Goal: Transaction & Acquisition: Book appointment/travel/reservation

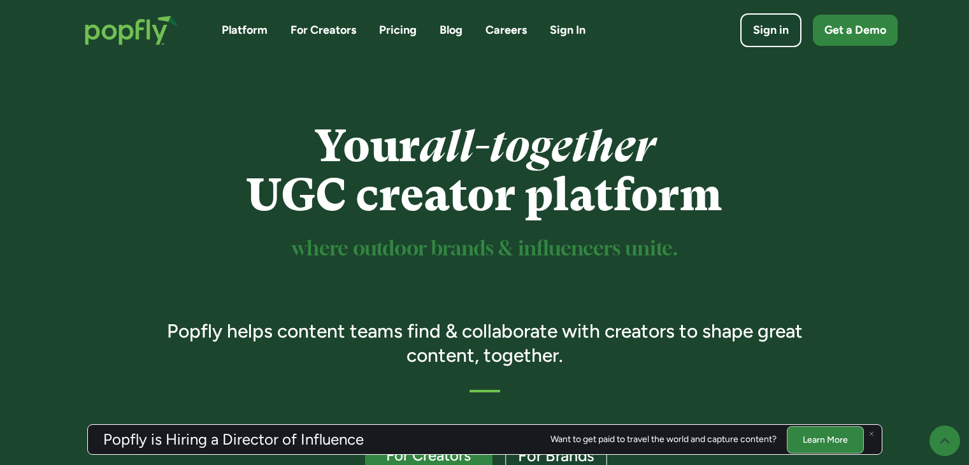
scroll to position [319, 0]
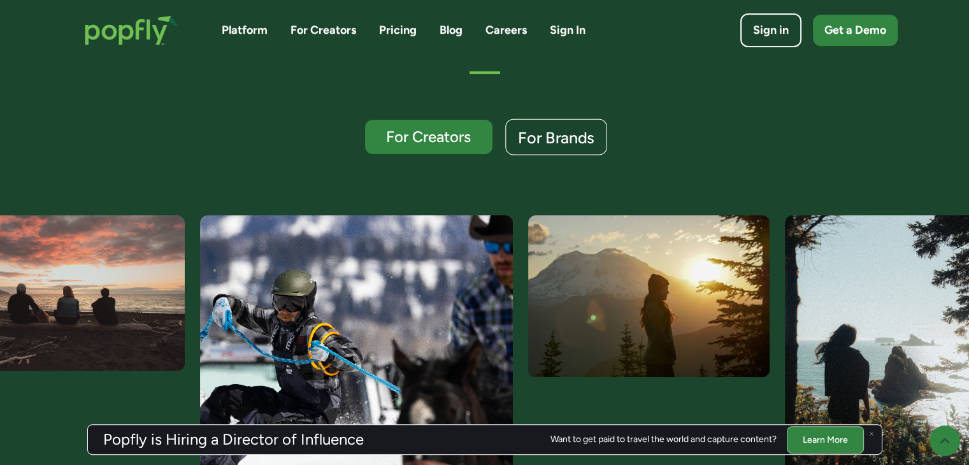
drag, startPoint x: 0, startPoint y: 0, endPoint x: 575, endPoint y: 133, distance: 590.1
click at [575, 133] on div "For Brands" at bounding box center [556, 137] width 76 height 17
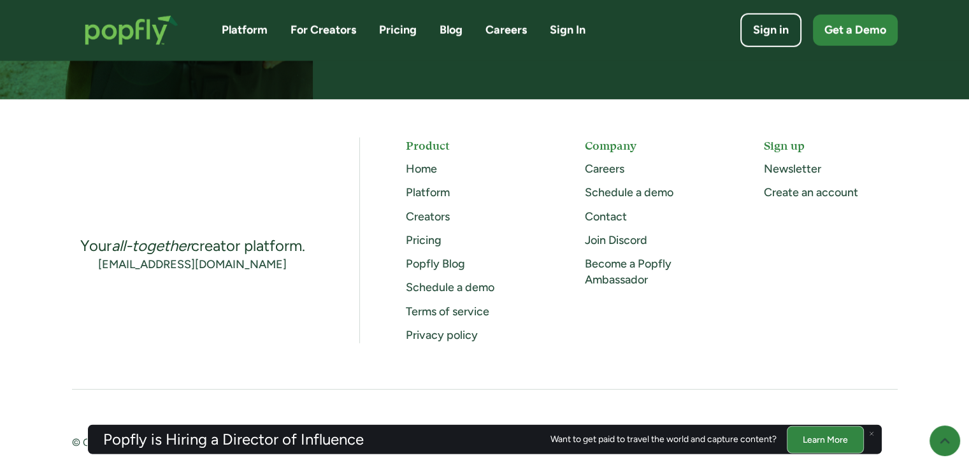
scroll to position [3417, 0]
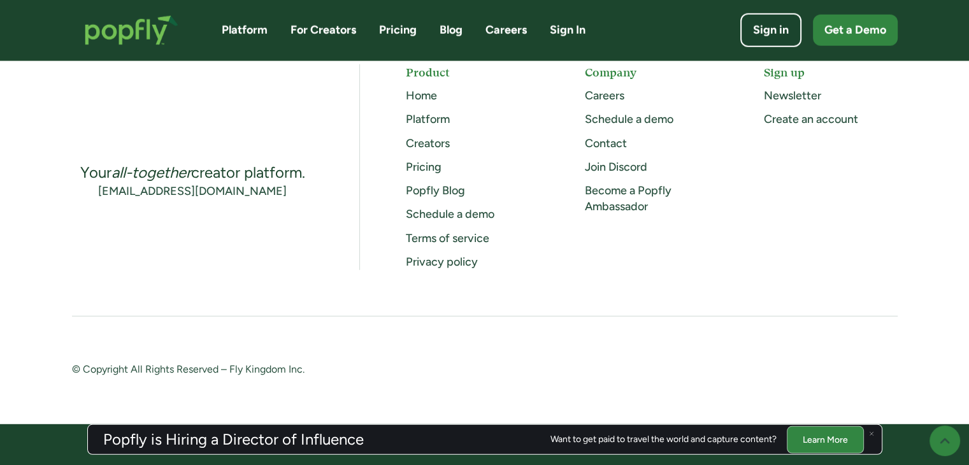
click at [429, 167] on link "Pricing" at bounding box center [424, 167] width 36 height 14
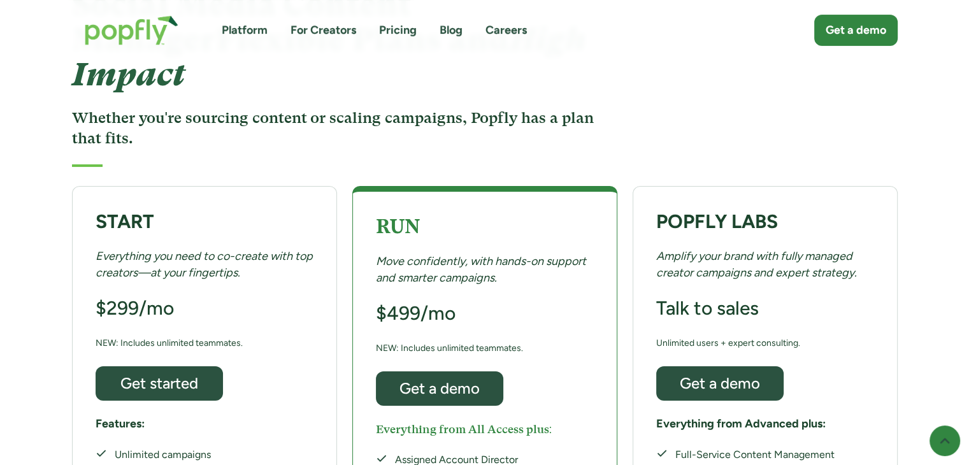
scroll to position [191, 0]
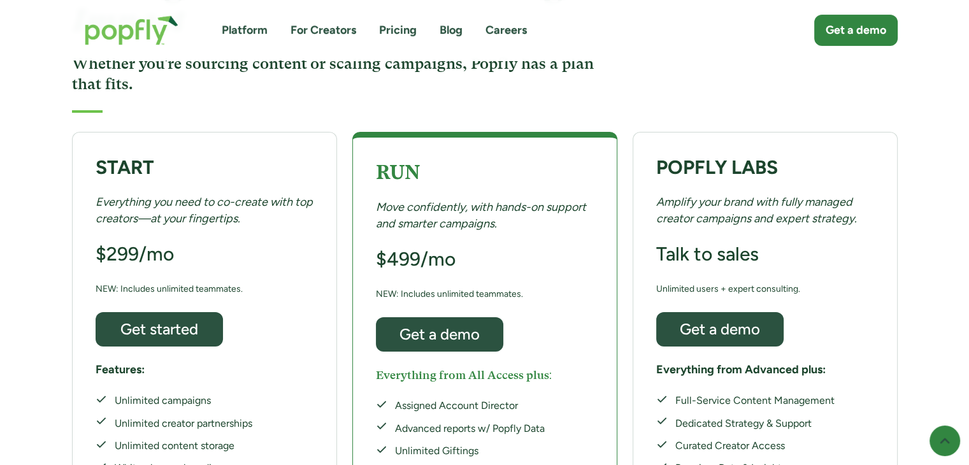
click at [224, 199] on div "START Everything you need to co-create with top creators—at your fingertips. $2…" at bounding box center [204, 338] width 265 height 413
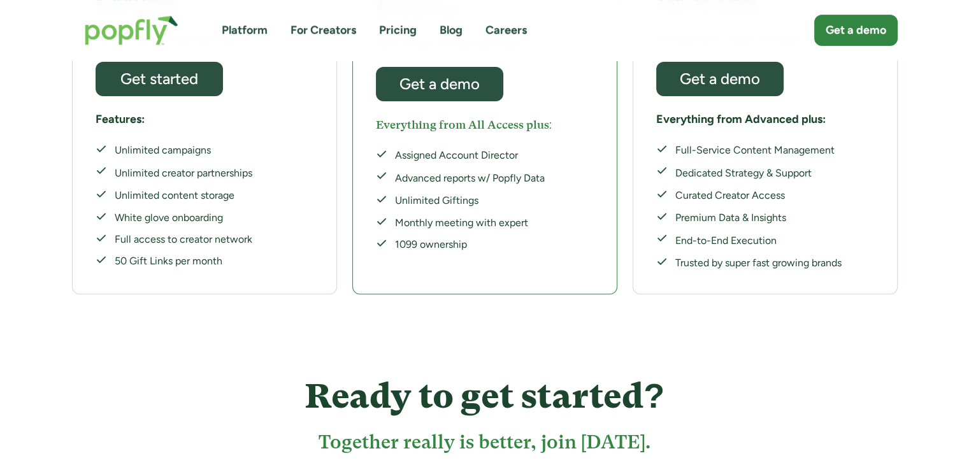
scroll to position [187, 0]
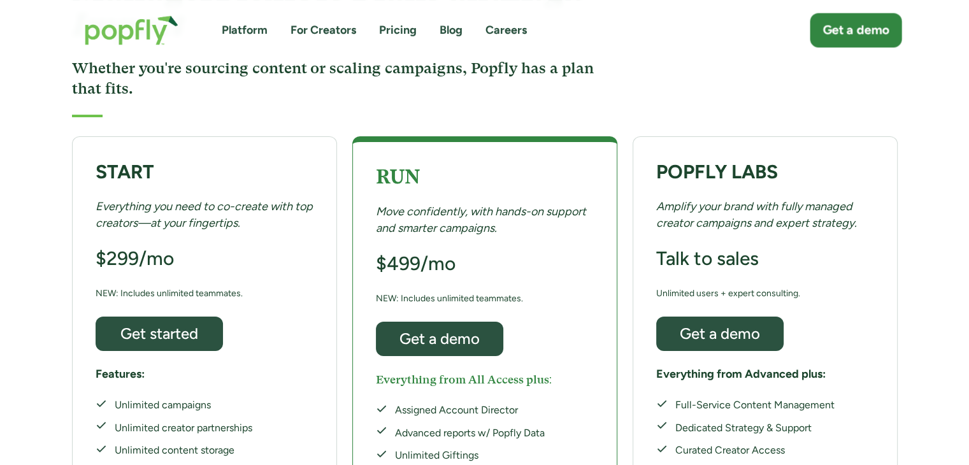
click at [846, 34] on div "Get a demo" at bounding box center [856, 31] width 67 height 18
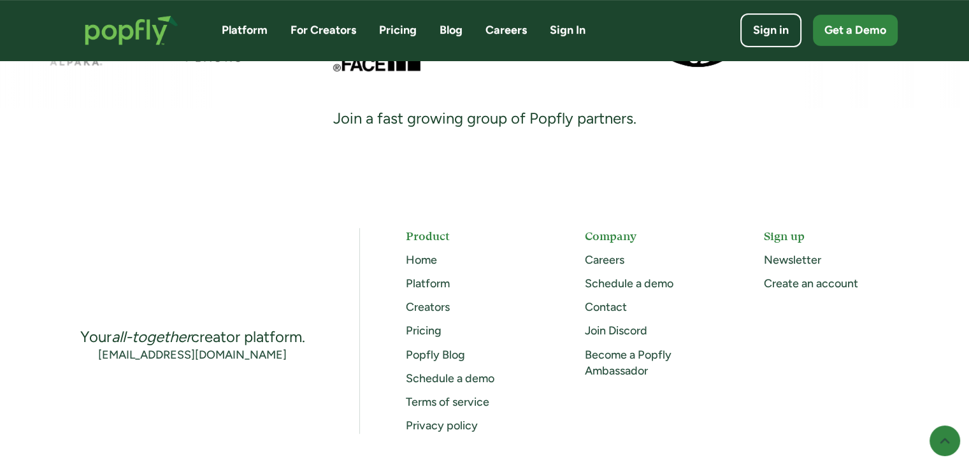
scroll to position [637, 0]
